Goal: Information Seeking & Learning: Find contact information

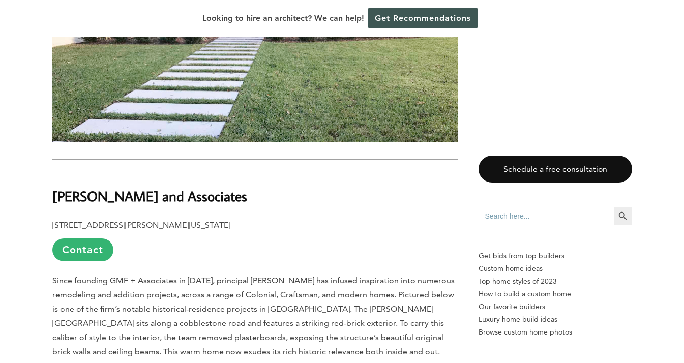
scroll to position [1608, 0]
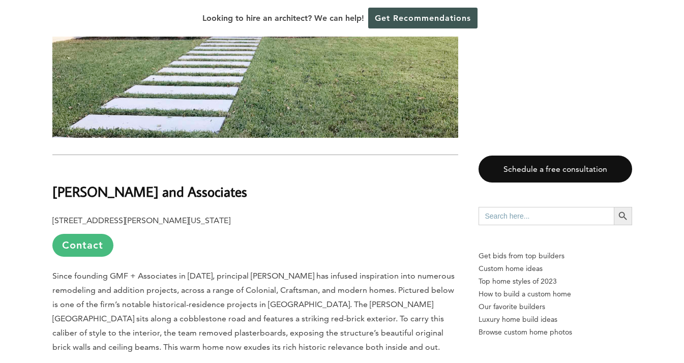
click at [83, 234] on link "Contact" at bounding box center [82, 245] width 61 height 23
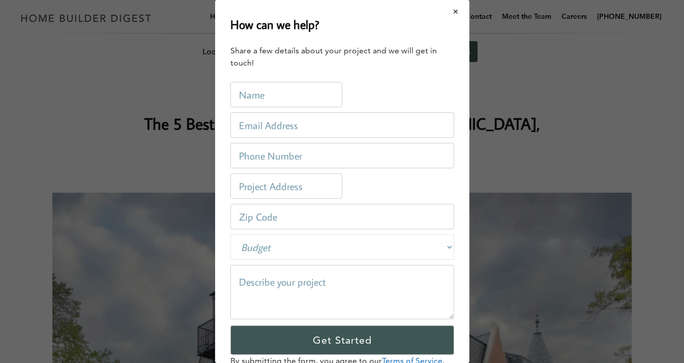
click at [462, 11] on button "Close modal" at bounding box center [456, 11] width 27 height 21
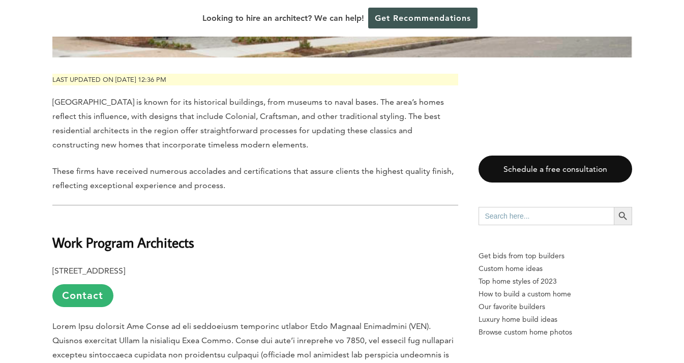
scroll to position [515, 0]
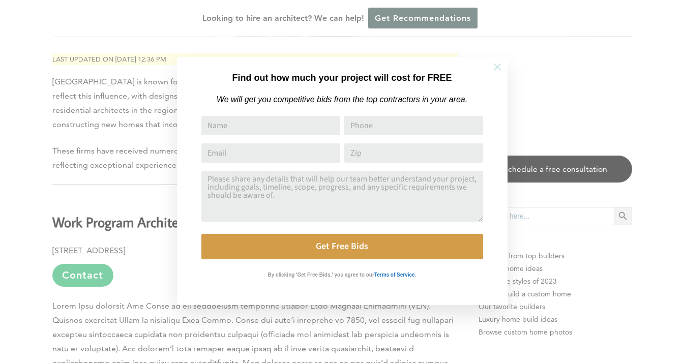
click at [501, 66] on icon at bounding box center [497, 67] width 11 height 11
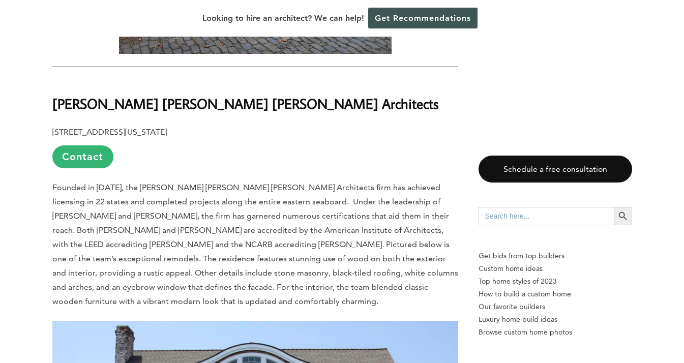
scroll to position [2325, 0]
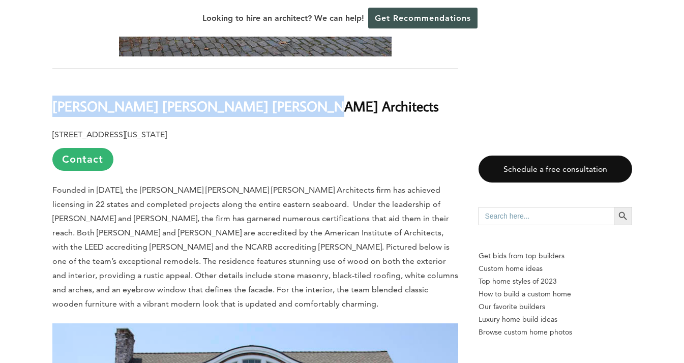
drag, startPoint x: 52, startPoint y: 53, endPoint x: 301, endPoint y: 56, distance: 248.8
click at [301, 81] on h2 "[PERSON_NAME] [PERSON_NAME] [PERSON_NAME] Architects" at bounding box center [255, 98] width 406 height 35
copy b "[PERSON_NAME] [PERSON_NAME] [PERSON_NAME] Architects"
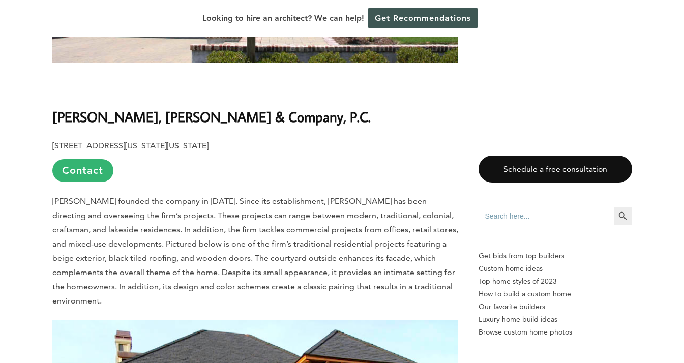
scroll to position [2856, 0]
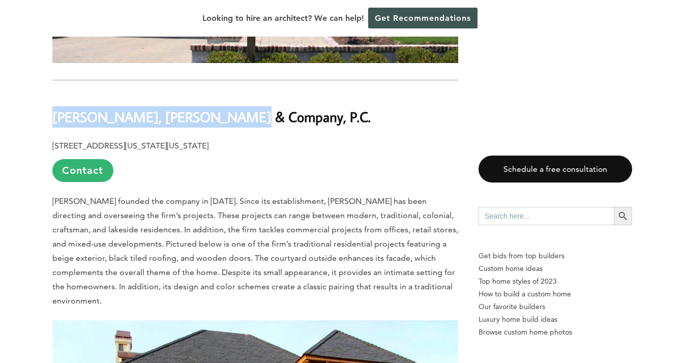
drag, startPoint x: 245, startPoint y: 72, endPoint x: 44, endPoint y: 69, distance: 201.4
copy b "Cox, Kliewer & Company, P.C."
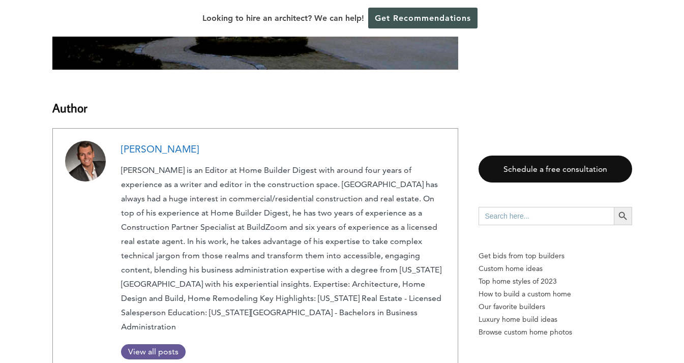
scroll to position [3508, 0]
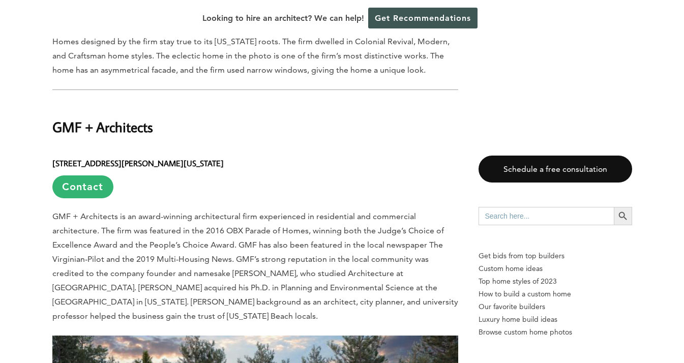
scroll to position [1378, 0]
drag, startPoint x: 175, startPoint y: 76, endPoint x: 54, endPoint y: 68, distance: 121.8
click at [54, 102] on h2 "GMF + Architects" at bounding box center [255, 119] width 406 height 35
copy h2 "GMF + Architects"
